Goal: Task Accomplishment & Management: Manage account settings

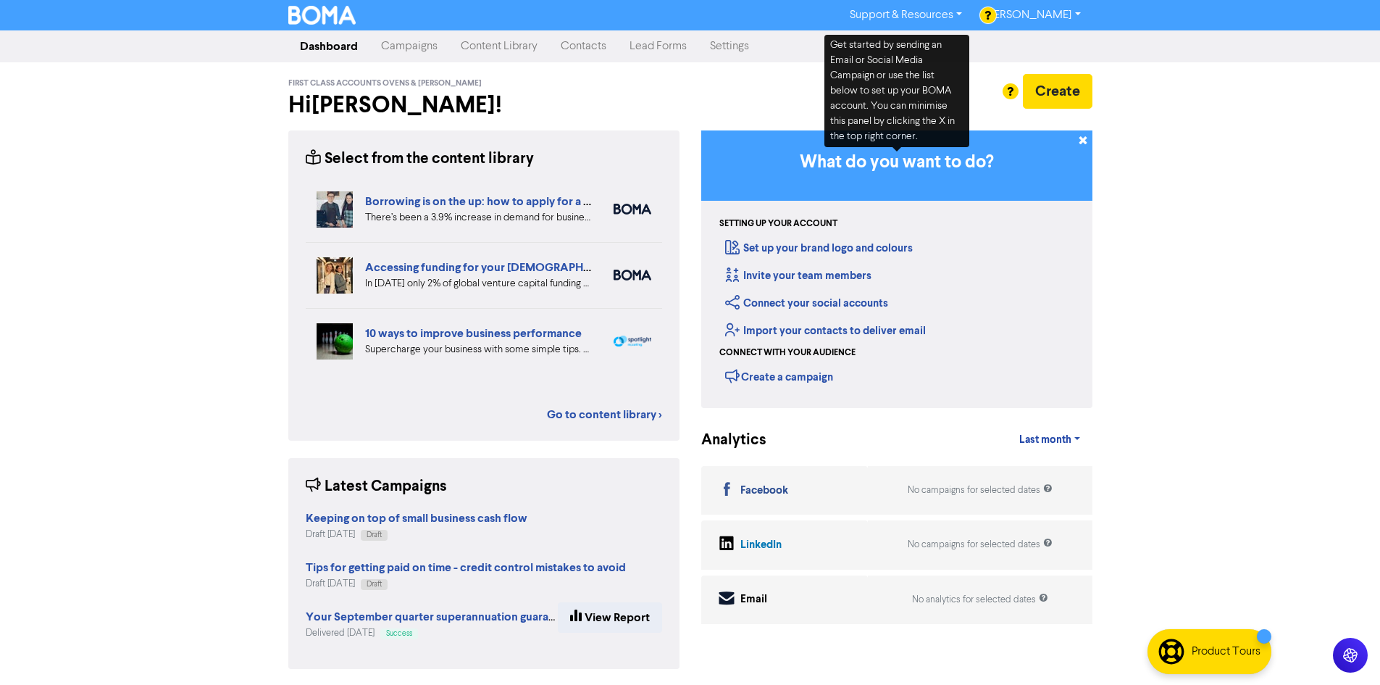
scroll to position [1, 0]
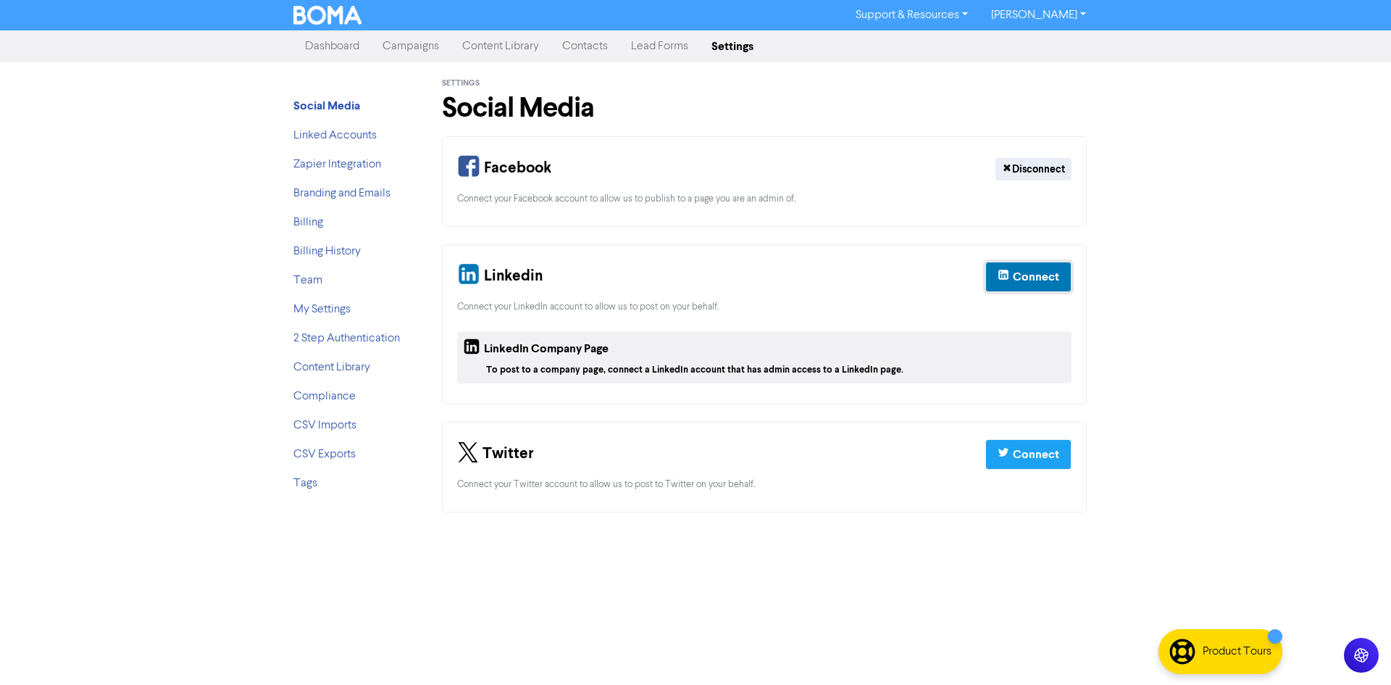
click at [1018, 276] on div "Connect" at bounding box center [1036, 276] width 46 height 17
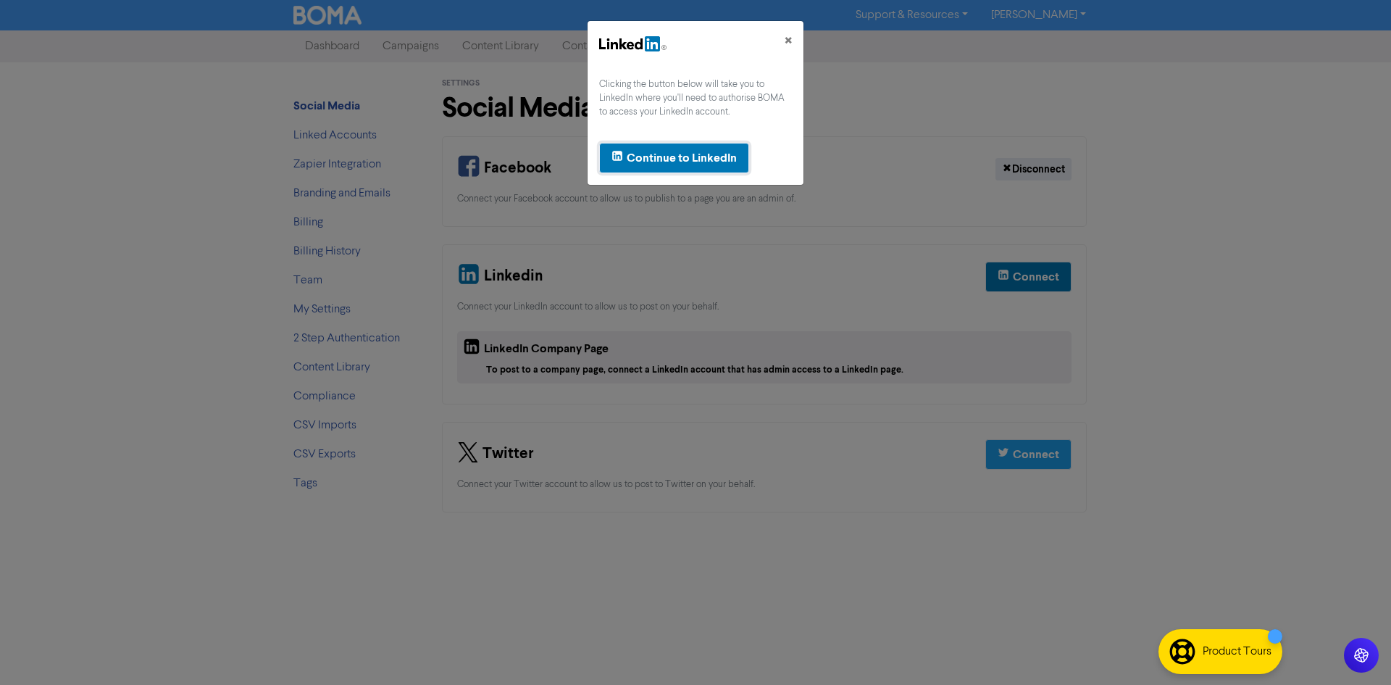
click at [685, 161] on div "Continue to LinkedIn" at bounding box center [682, 157] width 110 height 17
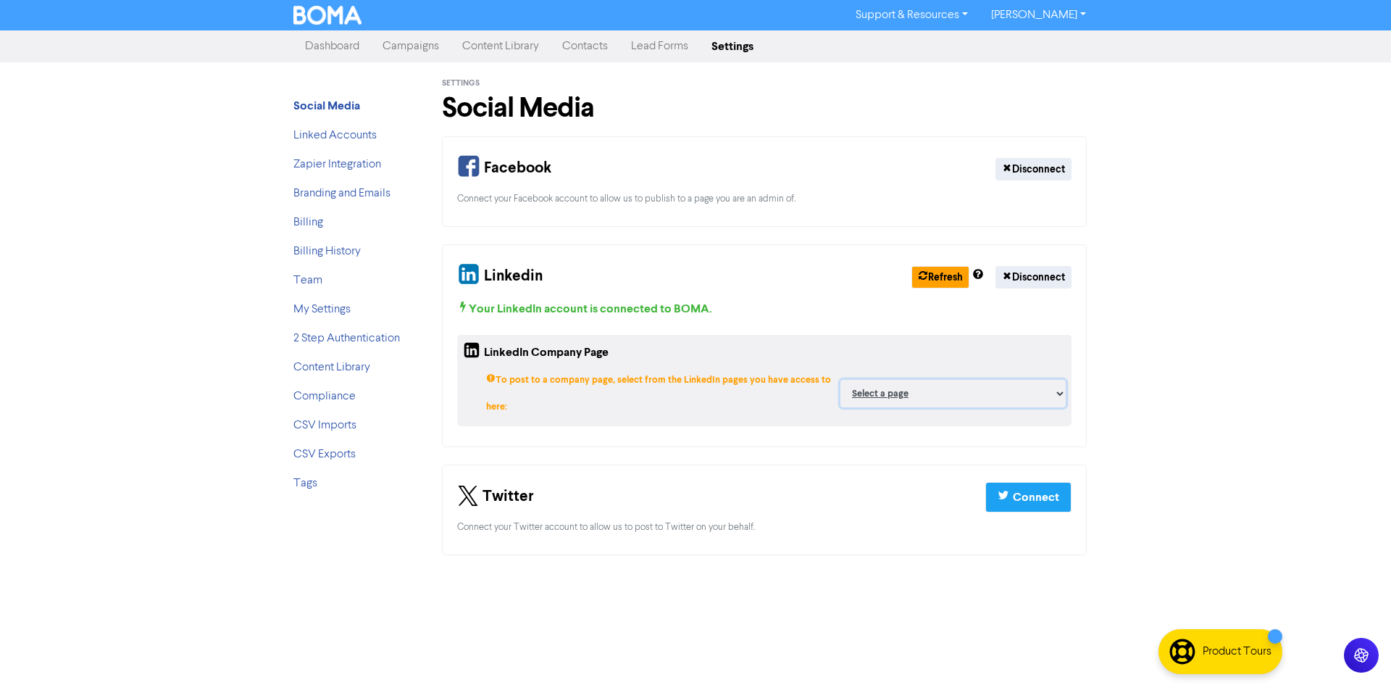
click at [880, 395] on select "Select a page Enzed Albury First Class Accounts O&M - Busy01 Consulting ;" at bounding box center [952, 394] width 225 height 28
select select "18963449"
click at [841, 380] on select "Select a page Enzed Albury First Class Accounts O&M - Busy01 Consulting ;" at bounding box center [952, 394] width 225 height 28
